Goal: Check status: Check status

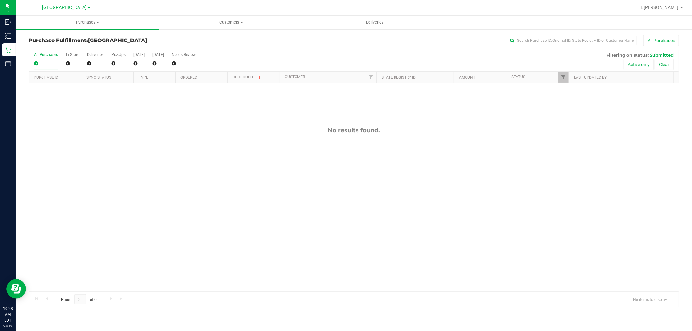
click at [567, 77] on div at bounding box center [568, 77] width 3 height 11
click at [559, 79] on link "Filter" at bounding box center [563, 77] width 11 height 11
click at [566, 149] on input "Packed" at bounding box center [566, 149] width 4 height 4
checkbox input "true"
click at [570, 190] on button "Filter" at bounding box center [577, 191] width 31 height 14
